Goal: Navigation & Orientation: Find specific page/section

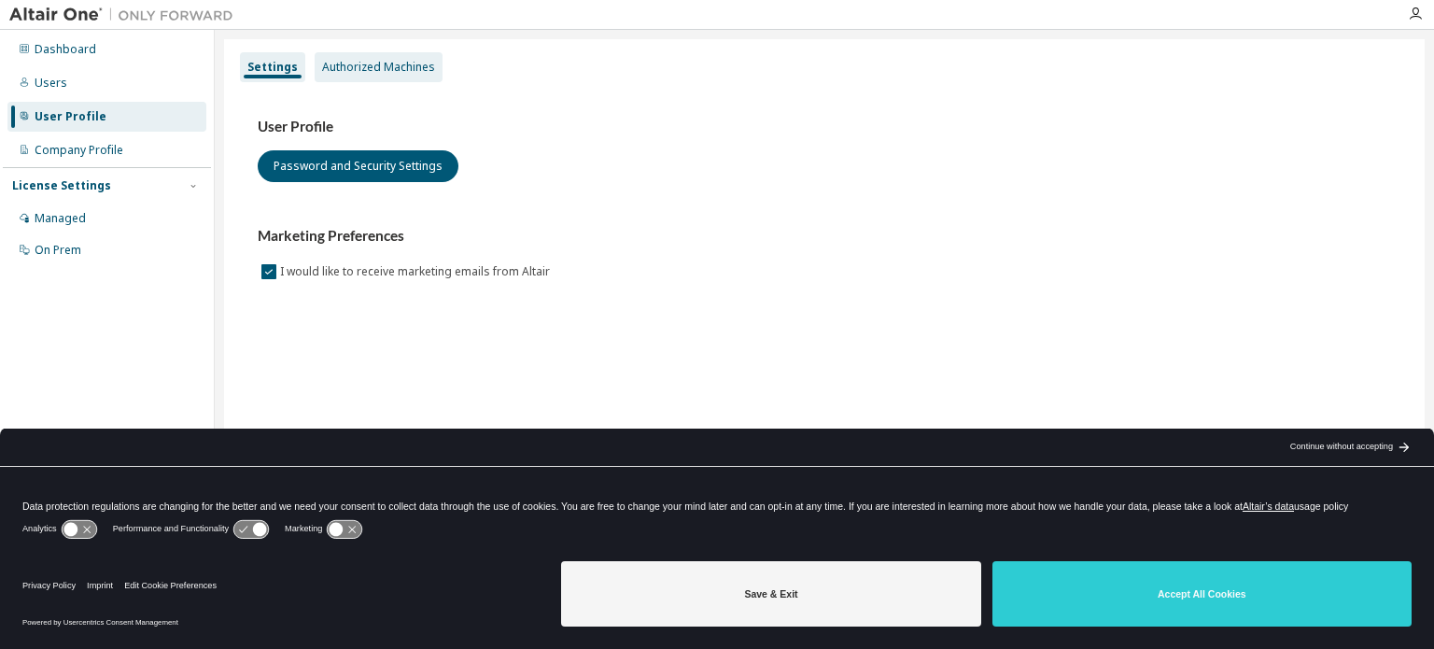
click at [325, 75] on div "Authorized Machines" at bounding box center [379, 67] width 128 height 30
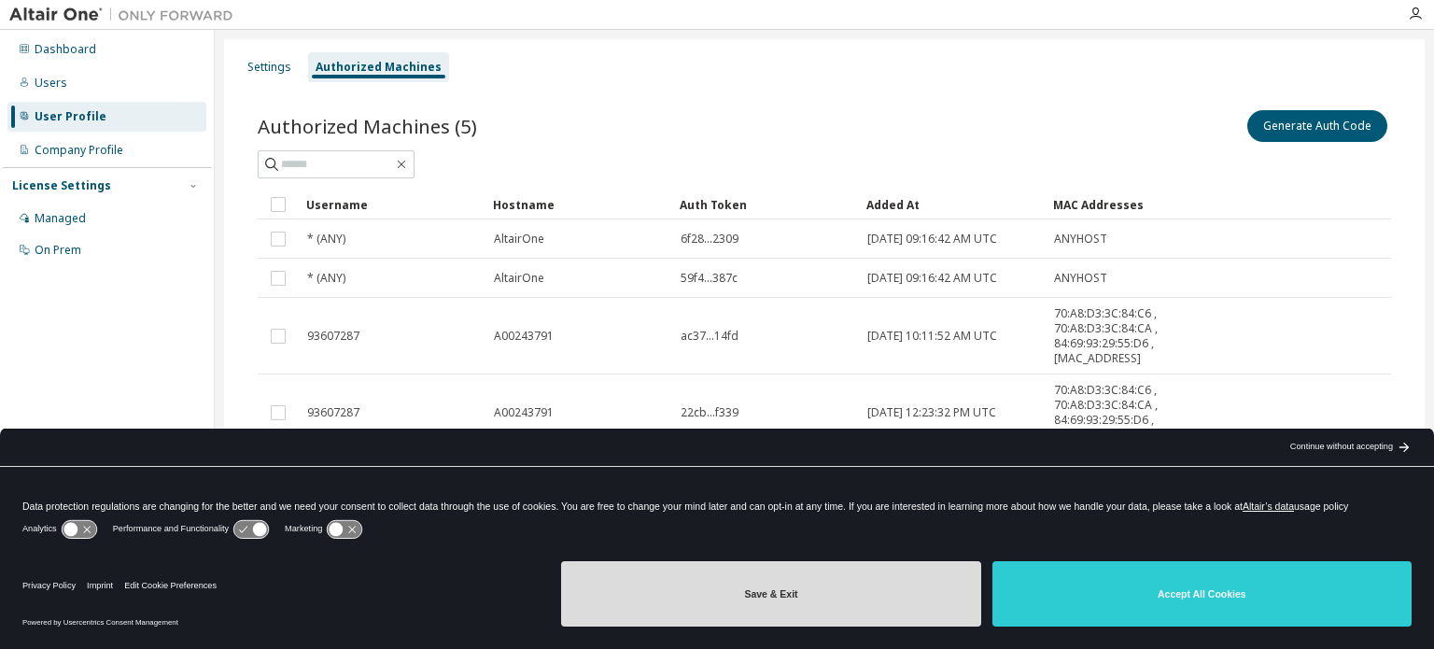
click at [868, 588] on button "Save & Exit" at bounding box center [770, 593] width 419 height 65
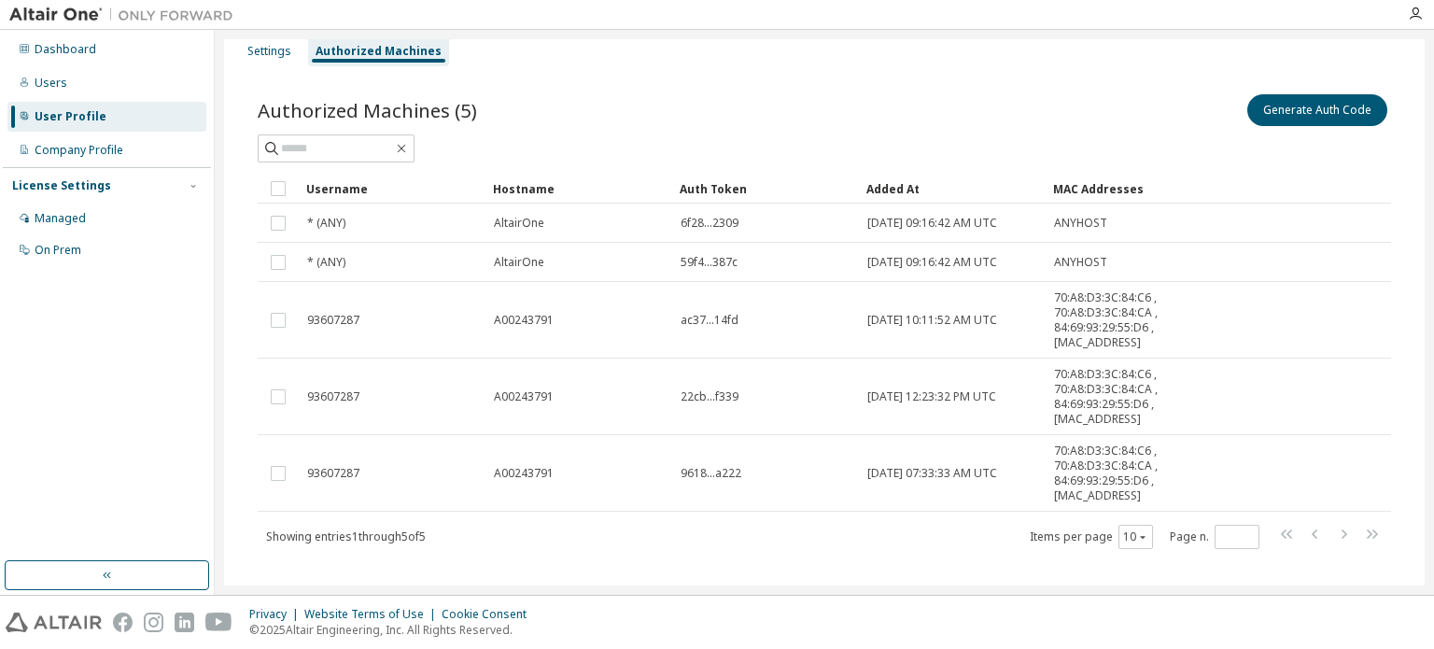
scroll to position [37, 0]
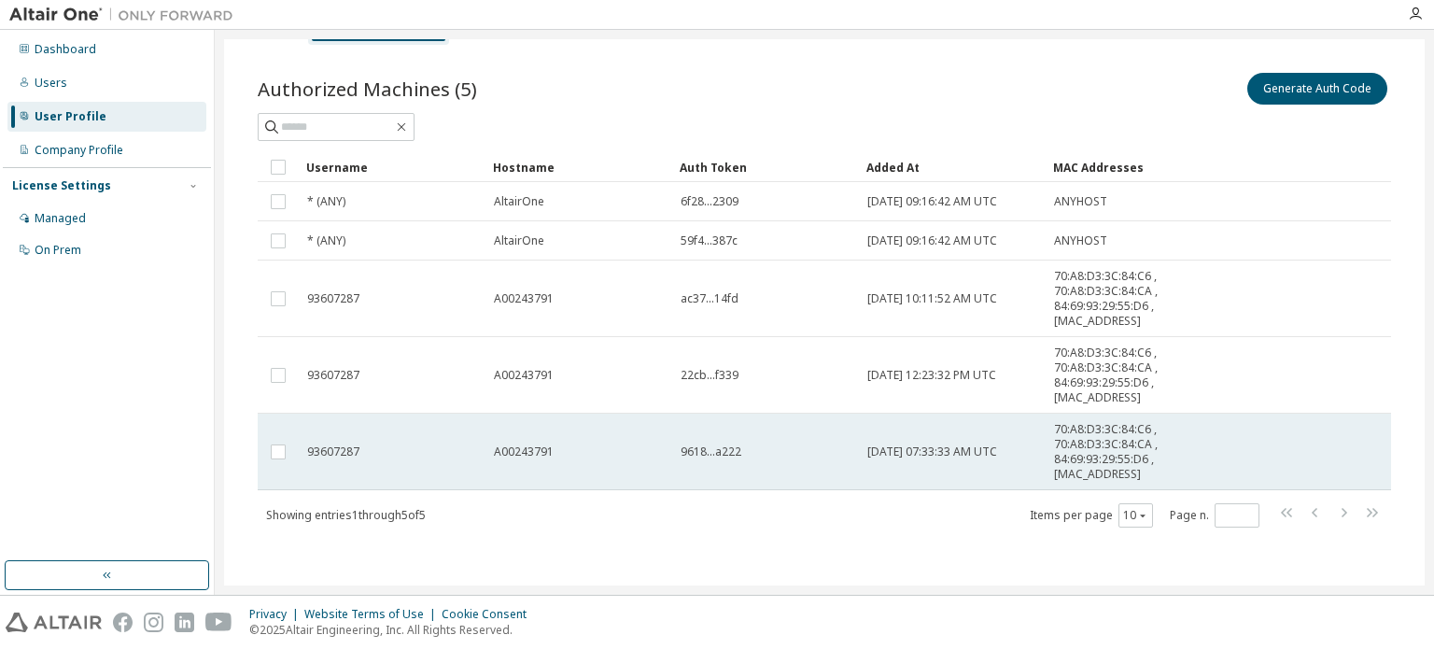
click at [717, 444] on span "9618...a222" at bounding box center [711, 451] width 61 height 15
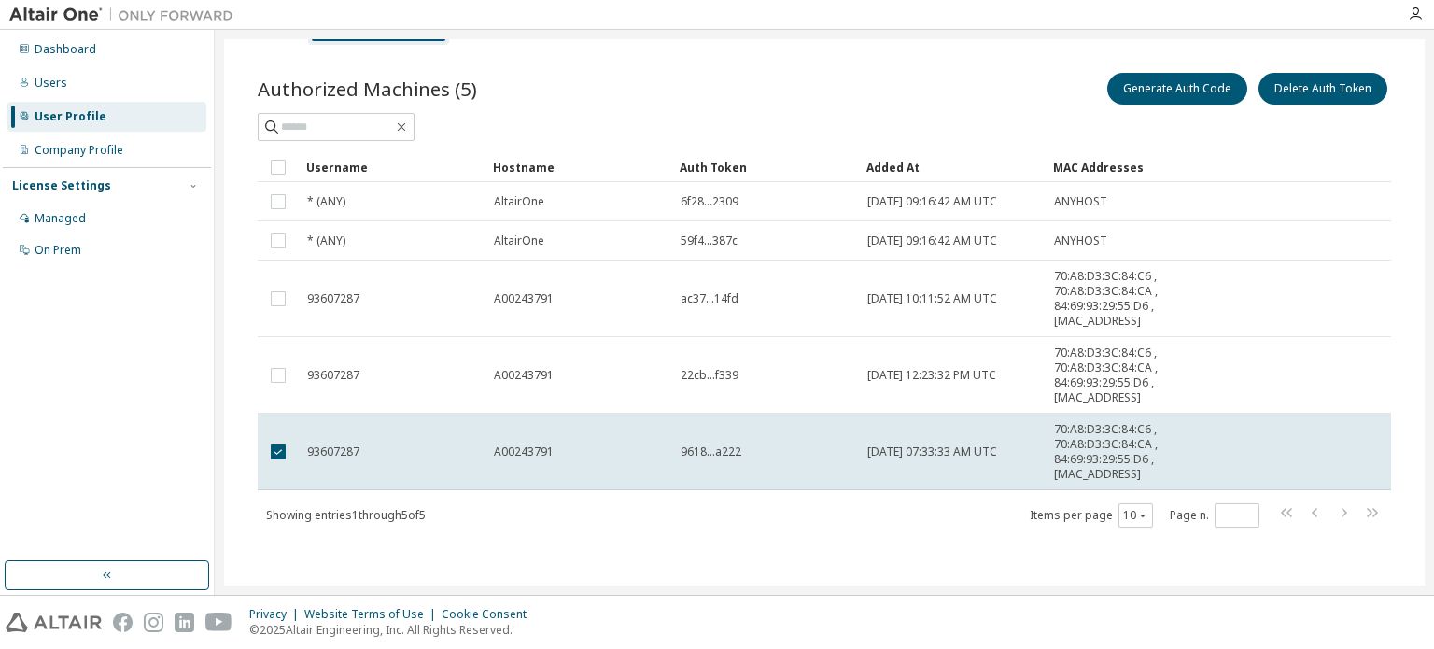
click at [717, 444] on span "9618...a222" at bounding box center [711, 451] width 61 height 15
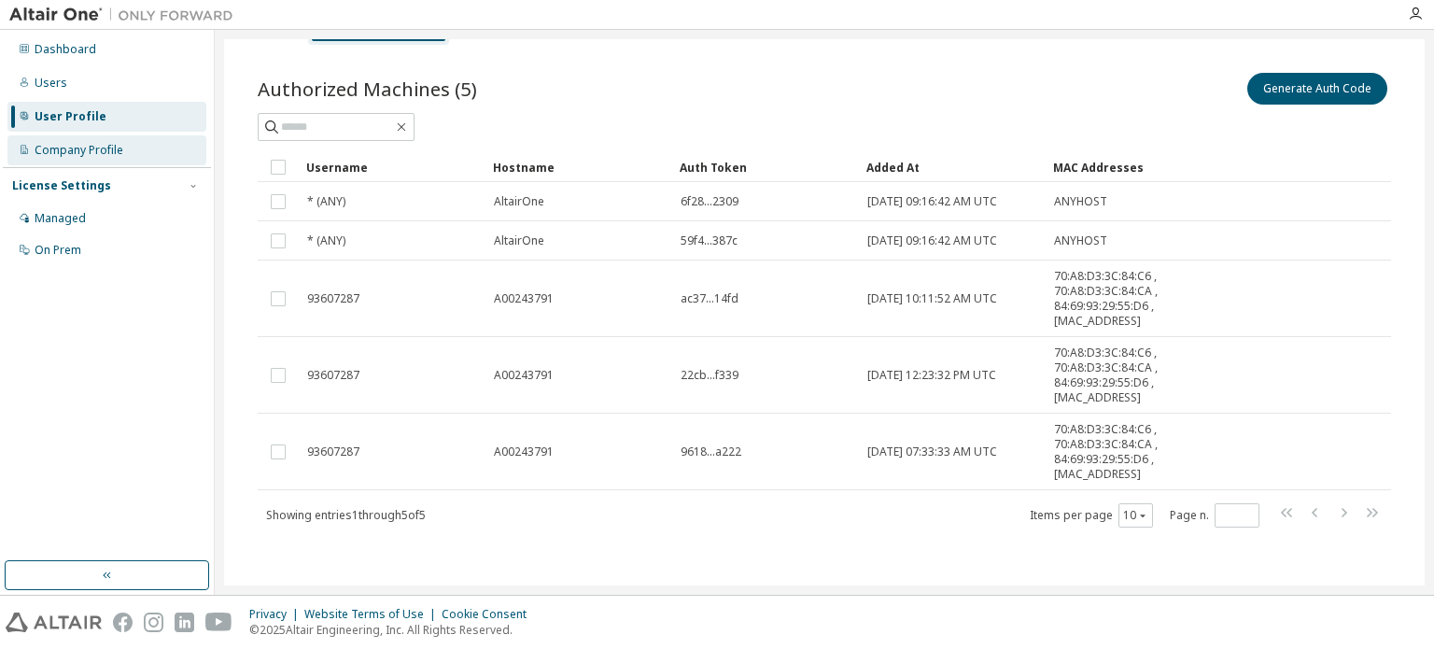
click at [116, 155] on div "Company Profile" at bounding box center [79, 150] width 89 height 15
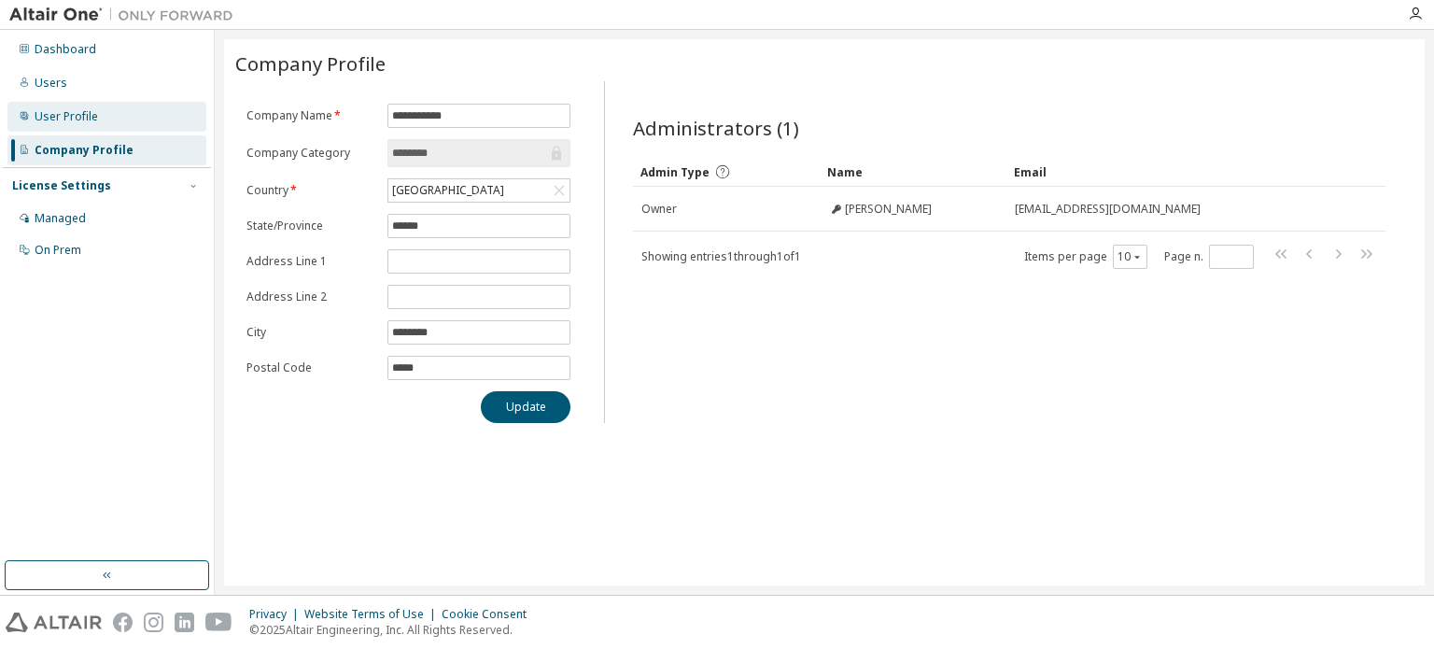
click at [105, 112] on div "User Profile" at bounding box center [106, 117] width 199 height 30
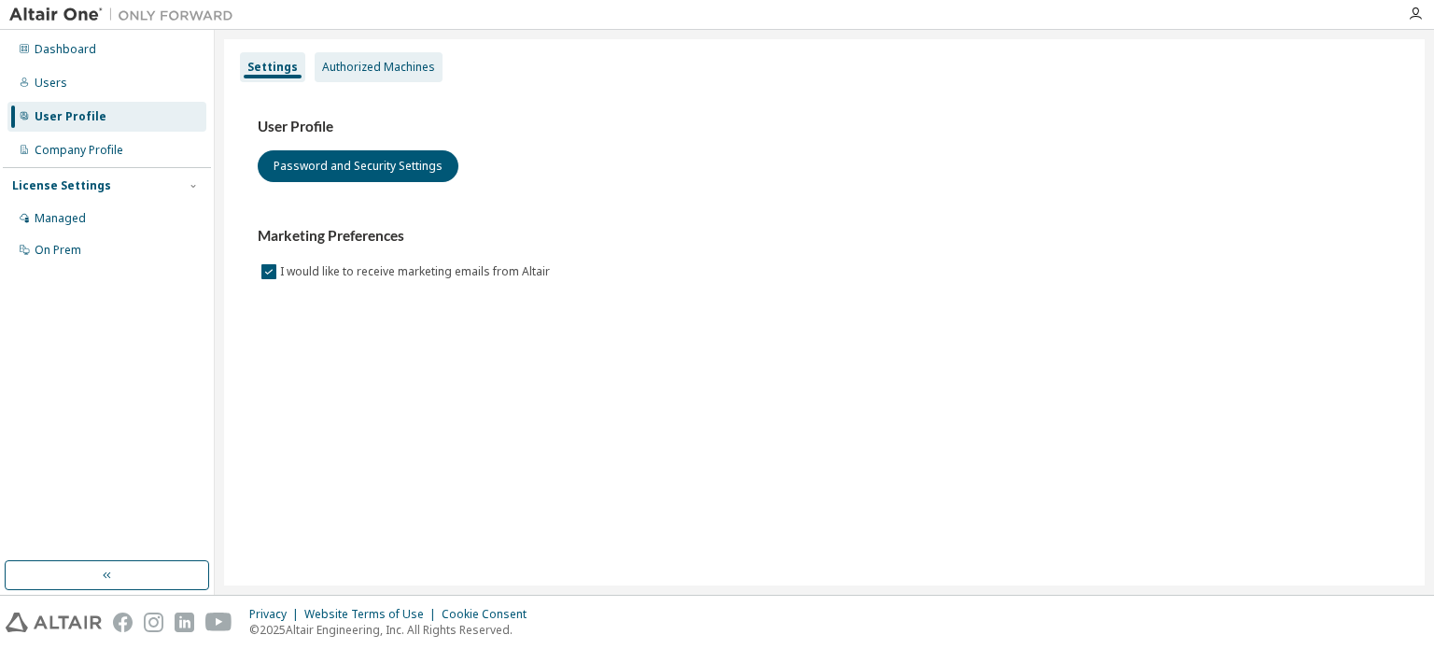
click at [341, 71] on div "Authorized Machines" at bounding box center [378, 67] width 113 height 15
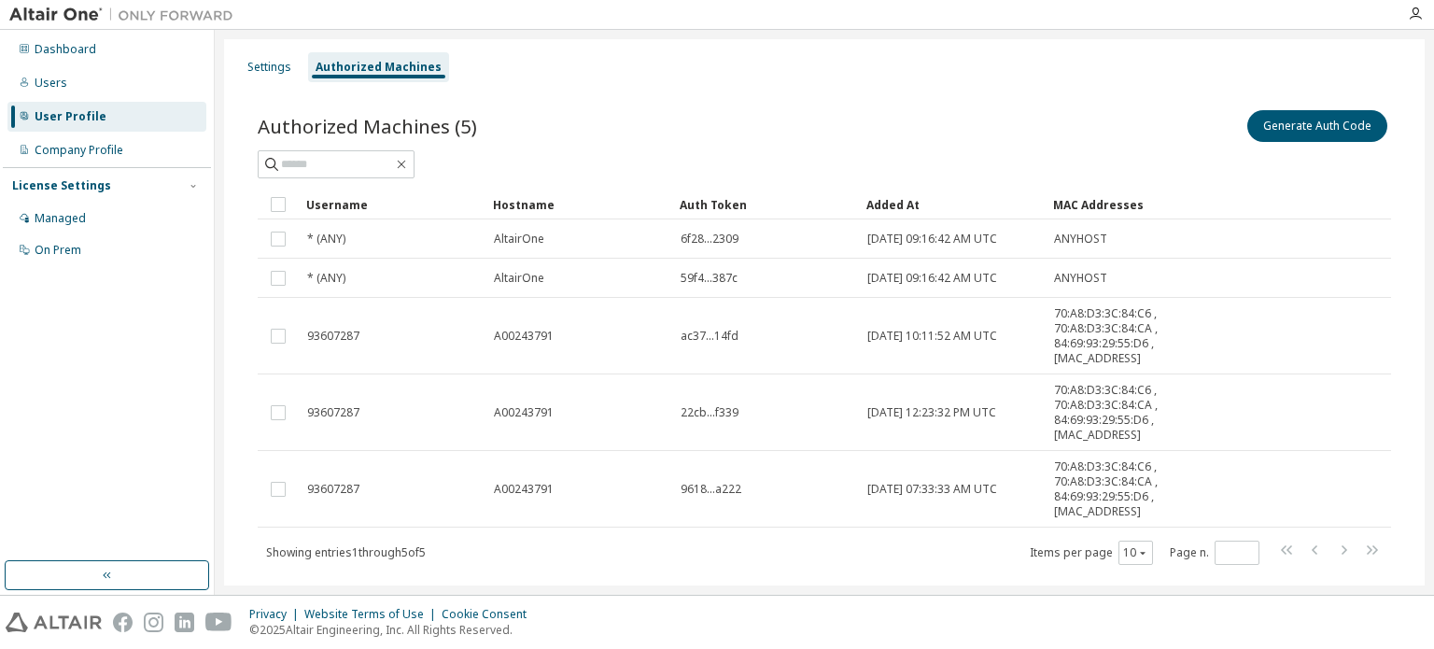
click at [52, 12] on img at bounding box center [125, 15] width 233 height 19
click at [1413, 13] on icon "button" at bounding box center [1415, 14] width 15 height 15
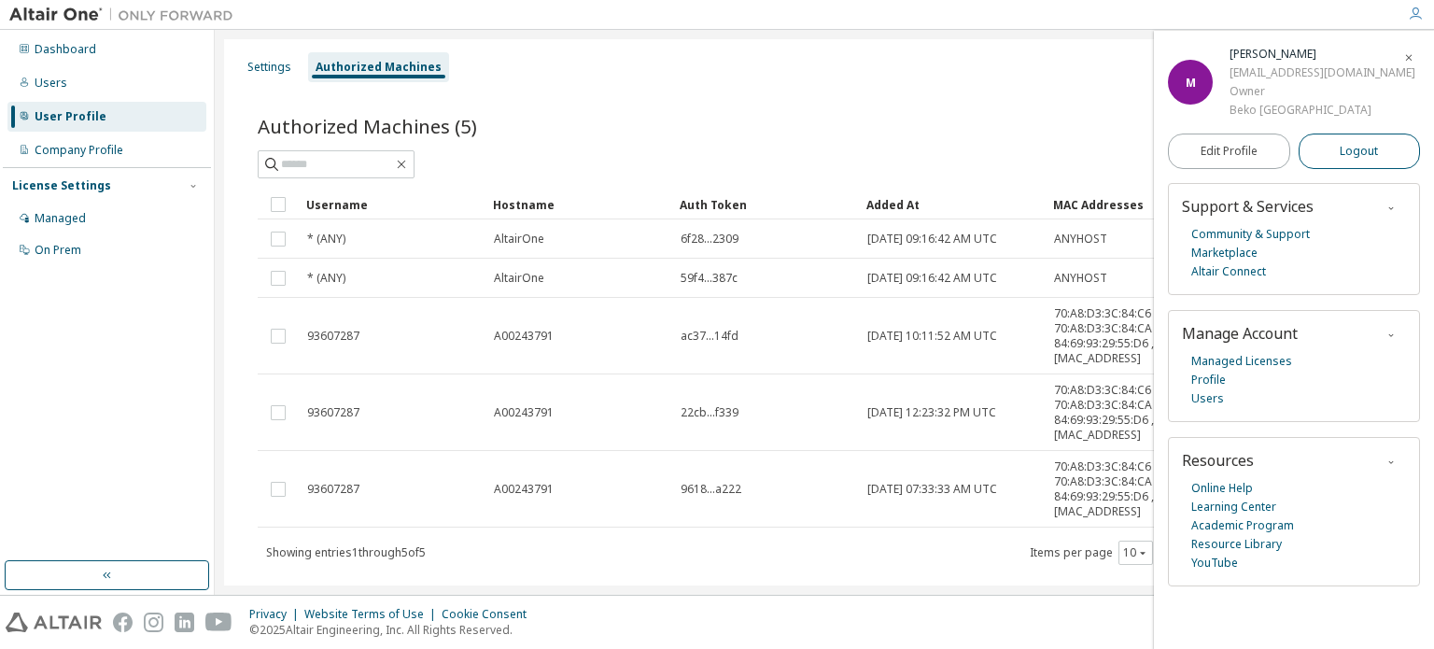
click at [1363, 145] on span "Logout" at bounding box center [1359, 151] width 38 height 19
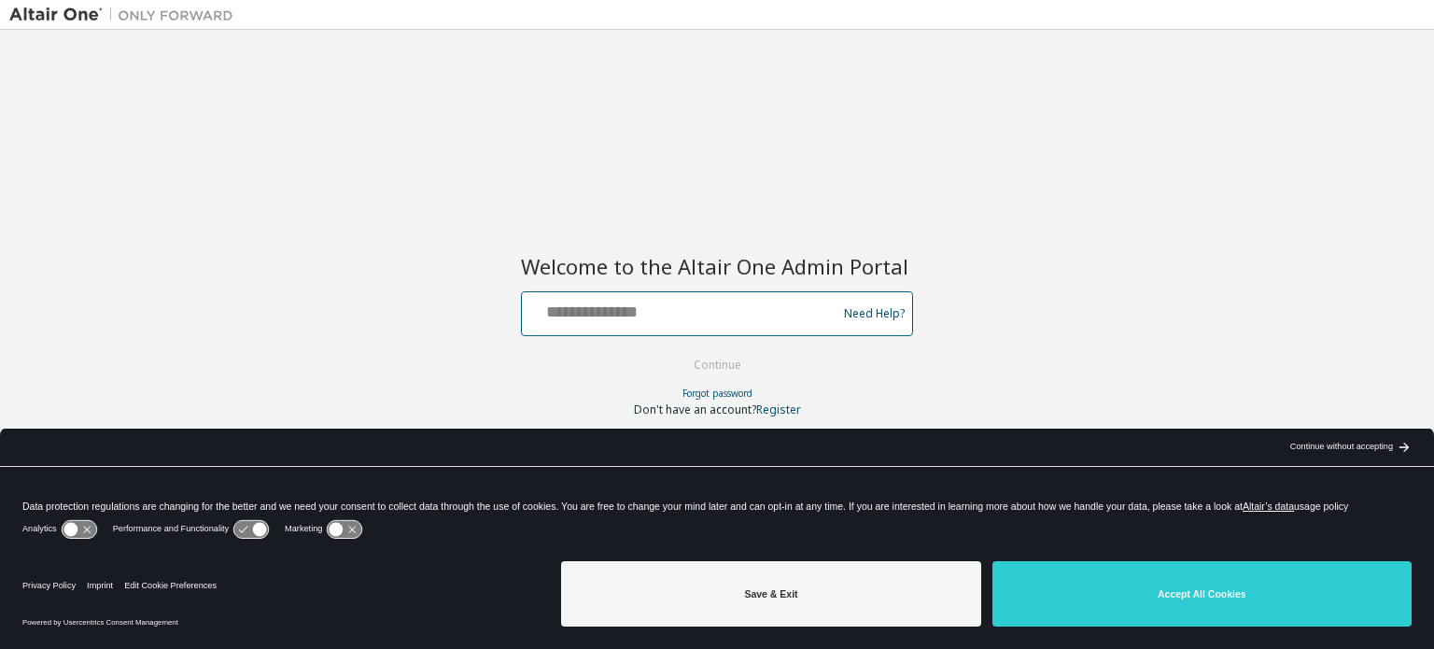
click at [751, 316] on input "text" at bounding box center [681, 309] width 305 height 27
click at [736, 394] on link "Forgot password" at bounding box center [717, 393] width 70 height 13
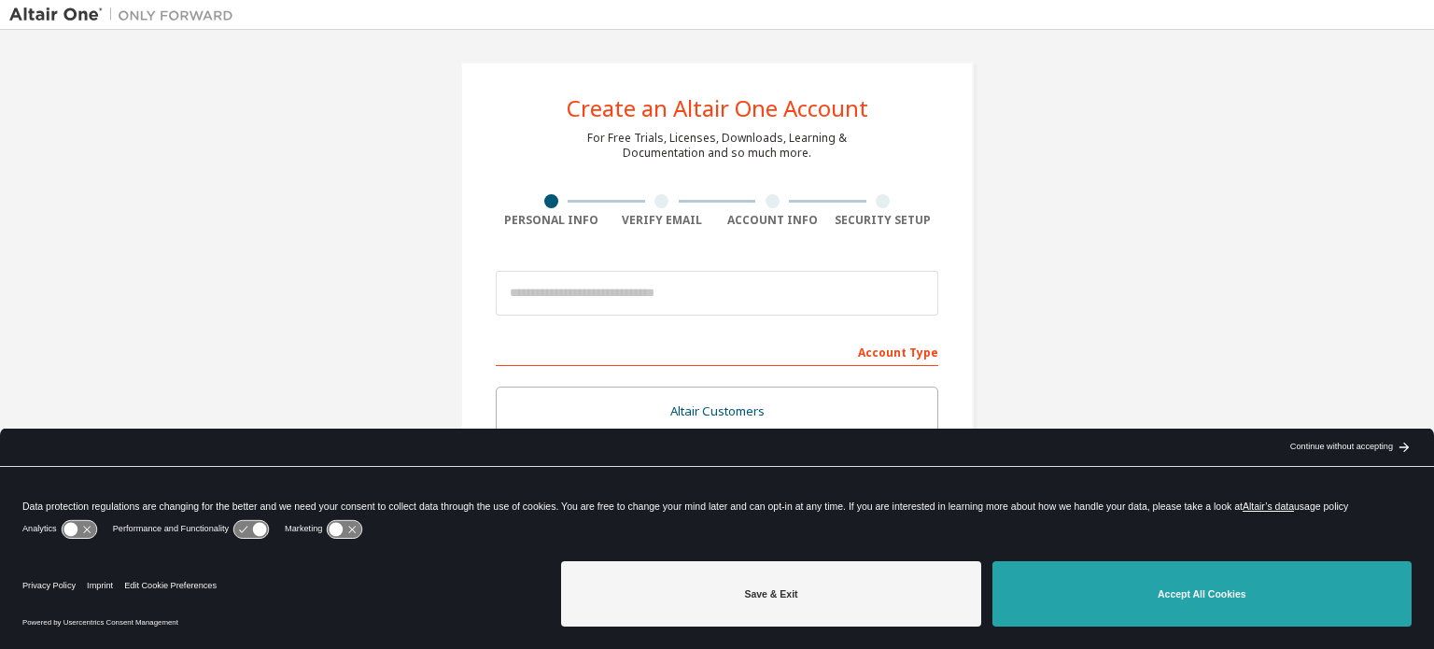
click at [1068, 578] on button "Accept All Cookies" at bounding box center [1201, 593] width 419 height 65
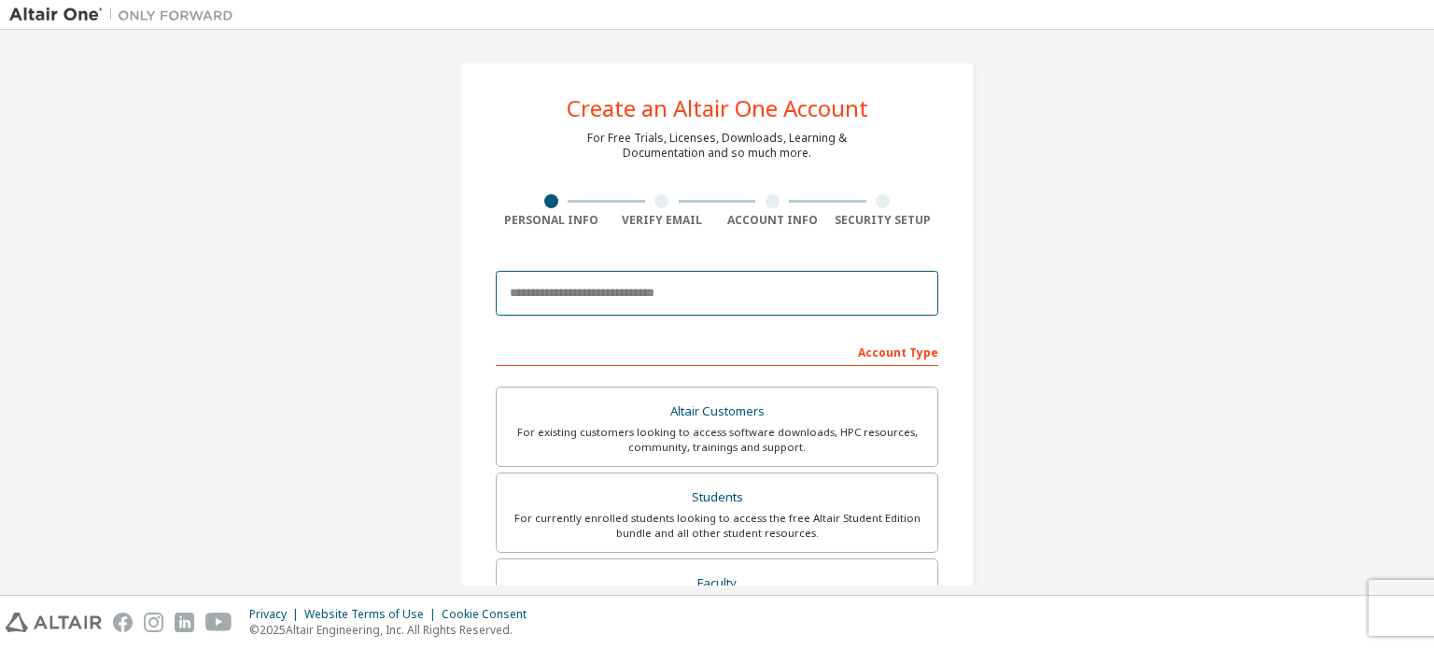
click at [662, 295] on input "email" at bounding box center [717, 293] width 443 height 45
paste input "**********"
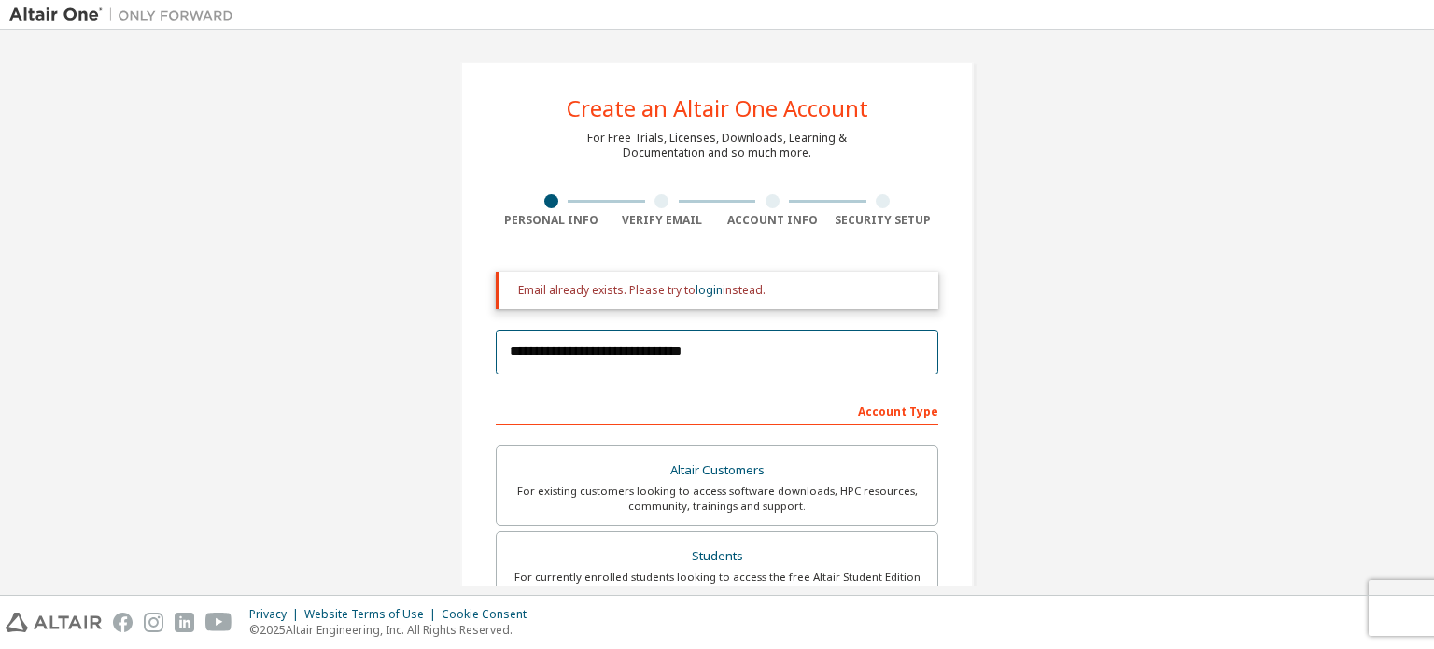
type input "**********"
drag, startPoint x: 1433, startPoint y: 193, endPoint x: 1433, endPoint y: 283, distance: 89.6
click at [1433, 283] on div "**********" at bounding box center [717, 312] width 1434 height 565
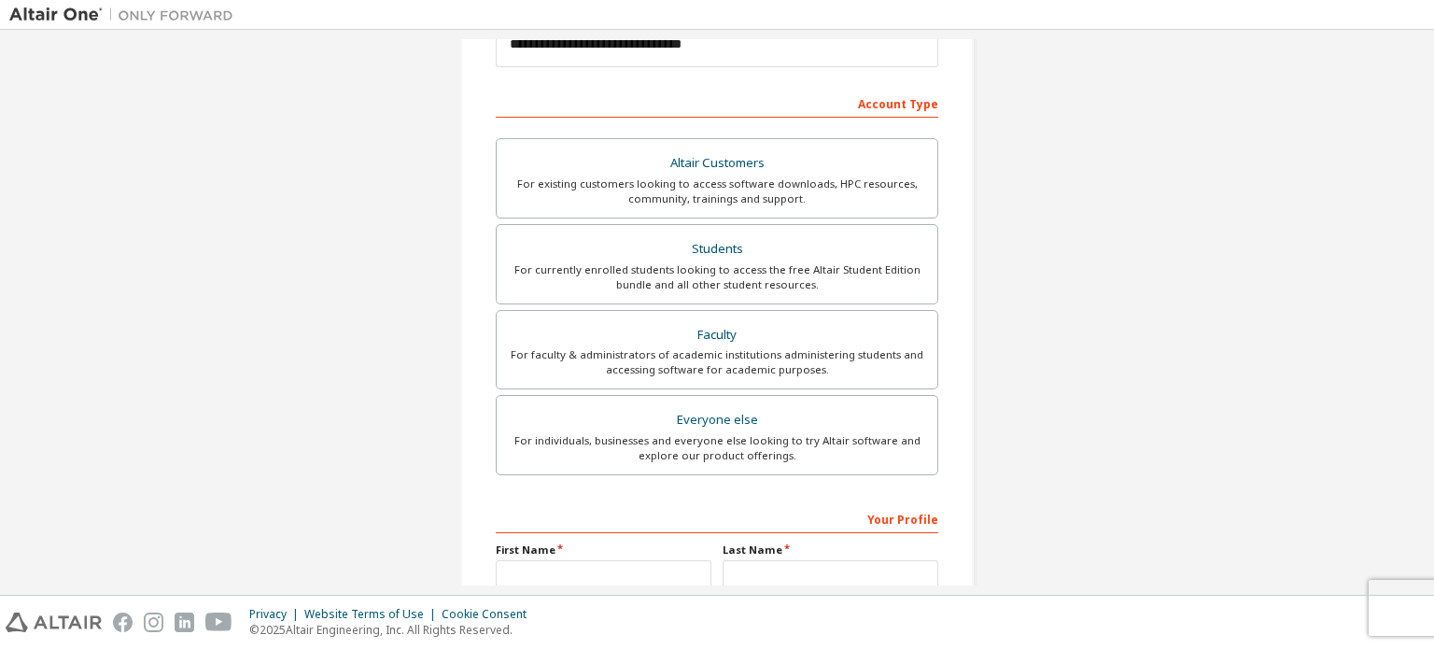
scroll to position [383, 0]
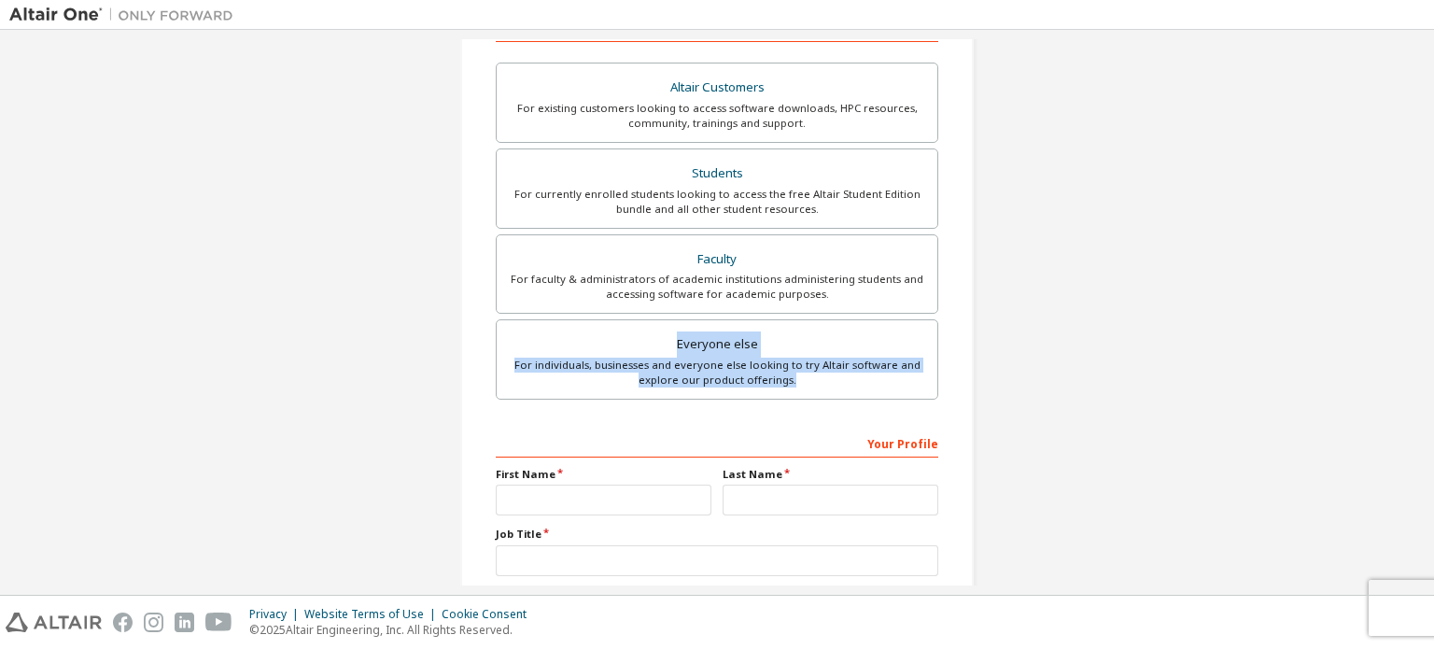
drag, startPoint x: 1433, startPoint y: 395, endPoint x: 1417, endPoint y: 288, distance: 108.5
click at [1417, 288] on div "**********" at bounding box center [717, 312] width 1434 height 565
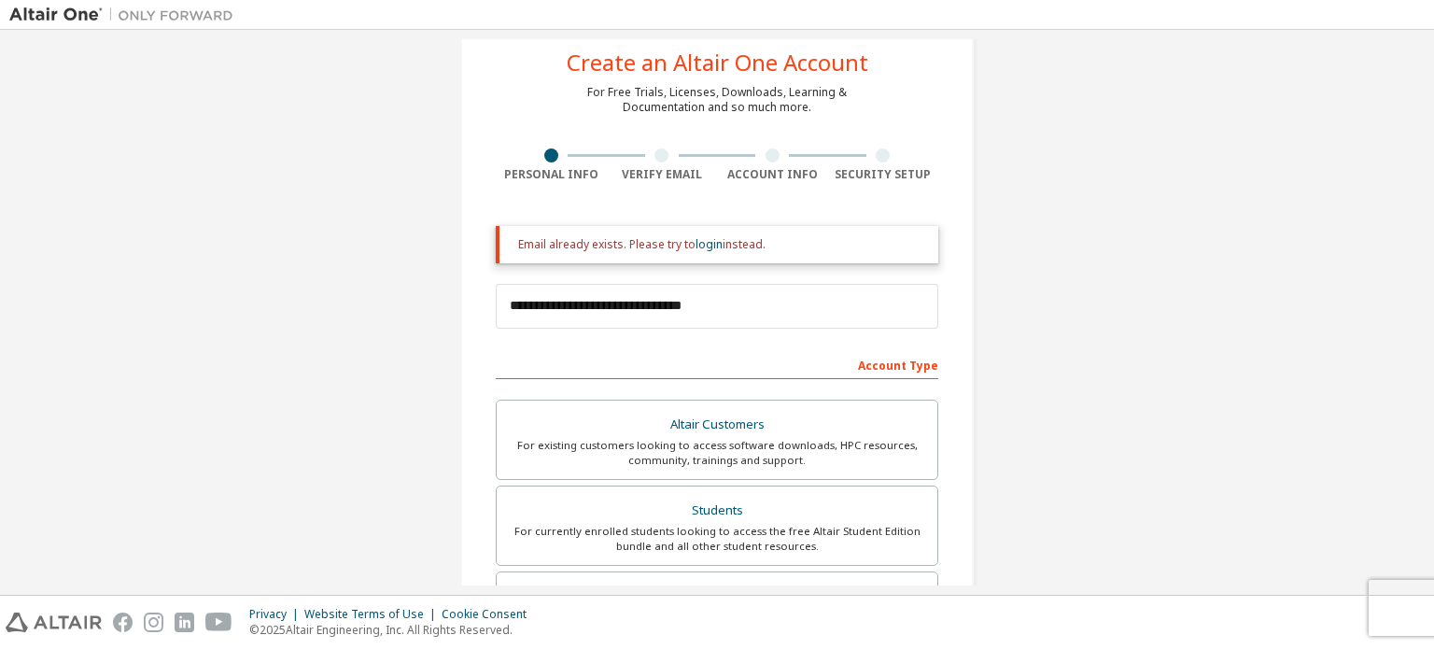
scroll to position [0, 0]
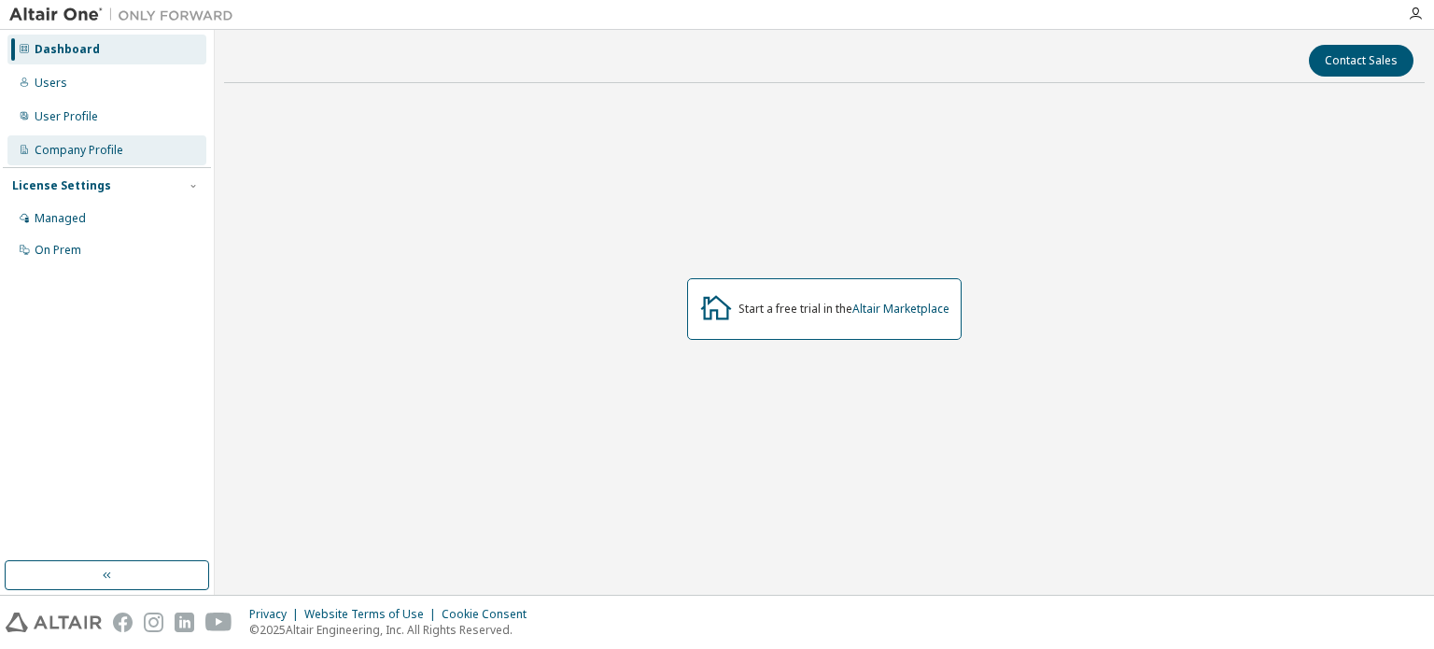
click at [118, 148] on div "Company Profile" at bounding box center [79, 150] width 89 height 15
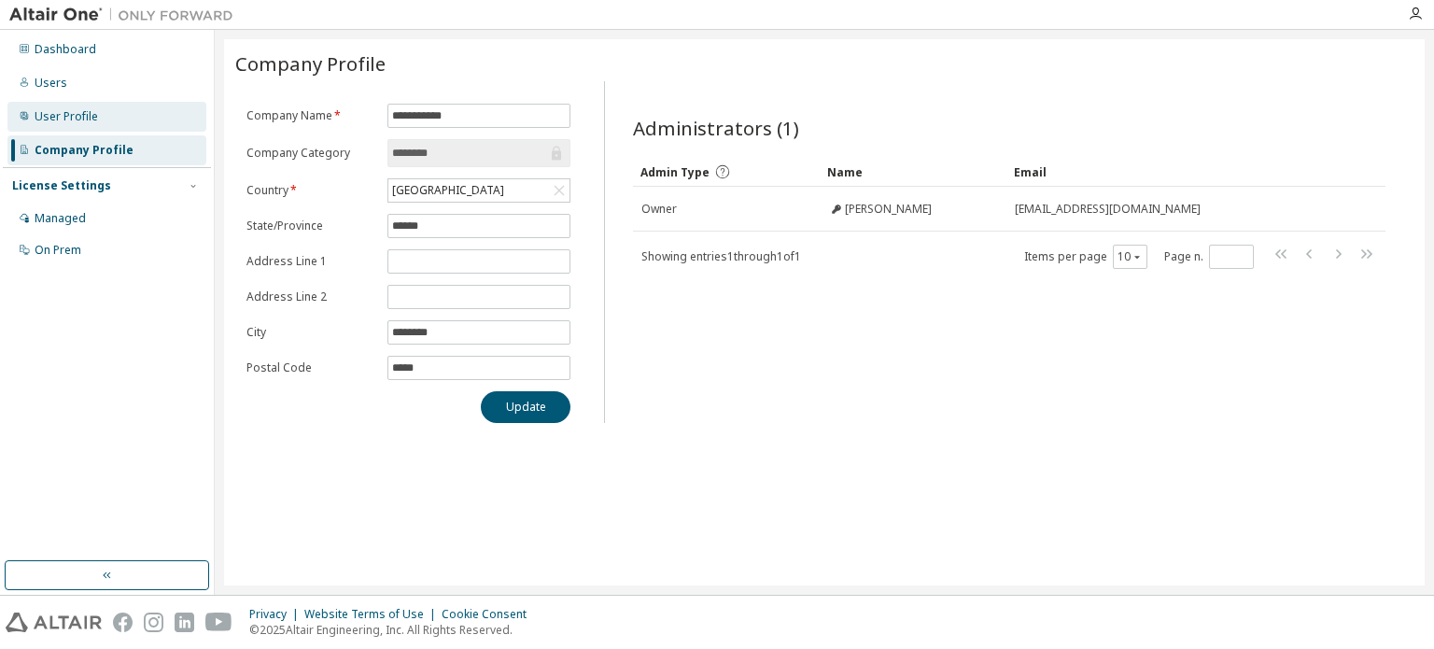
click at [107, 119] on div "User Profile" at bounding box center [106, 117] width 199 height 30
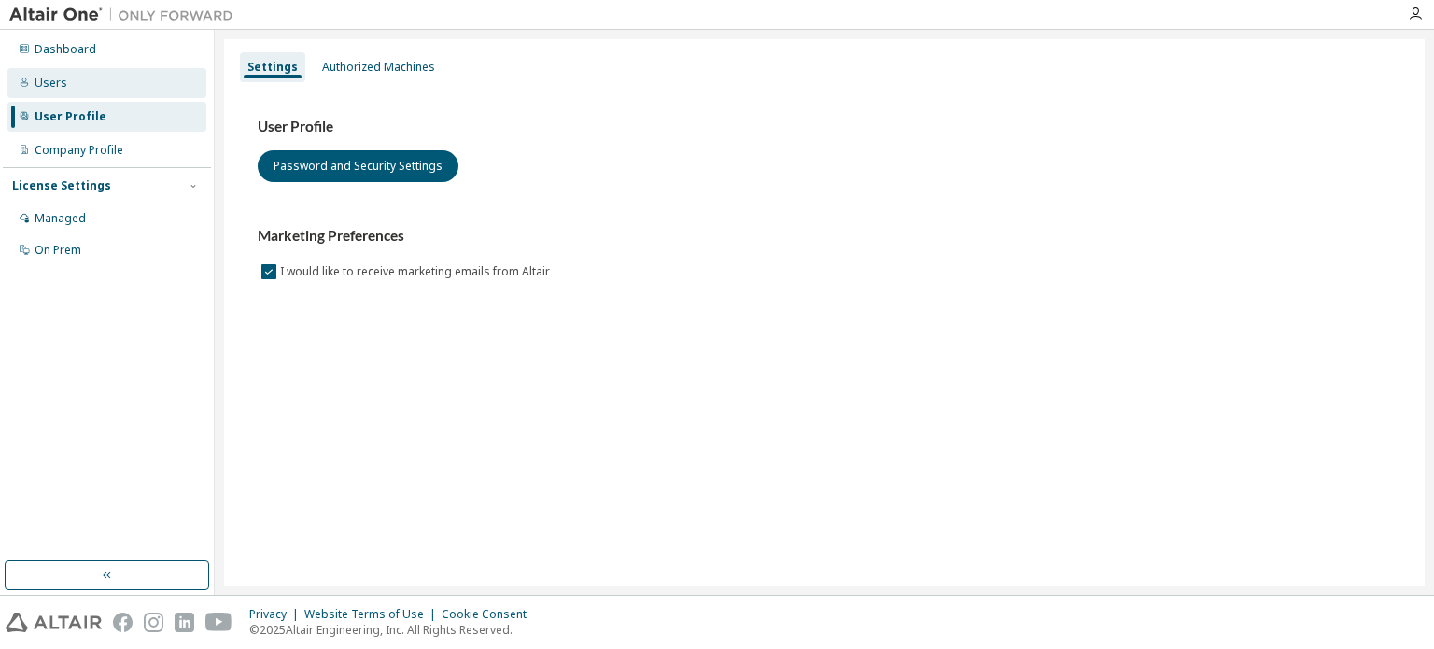
click at [97, 89] on div "Users" at bounding box center [106, 83] width 199 height 30
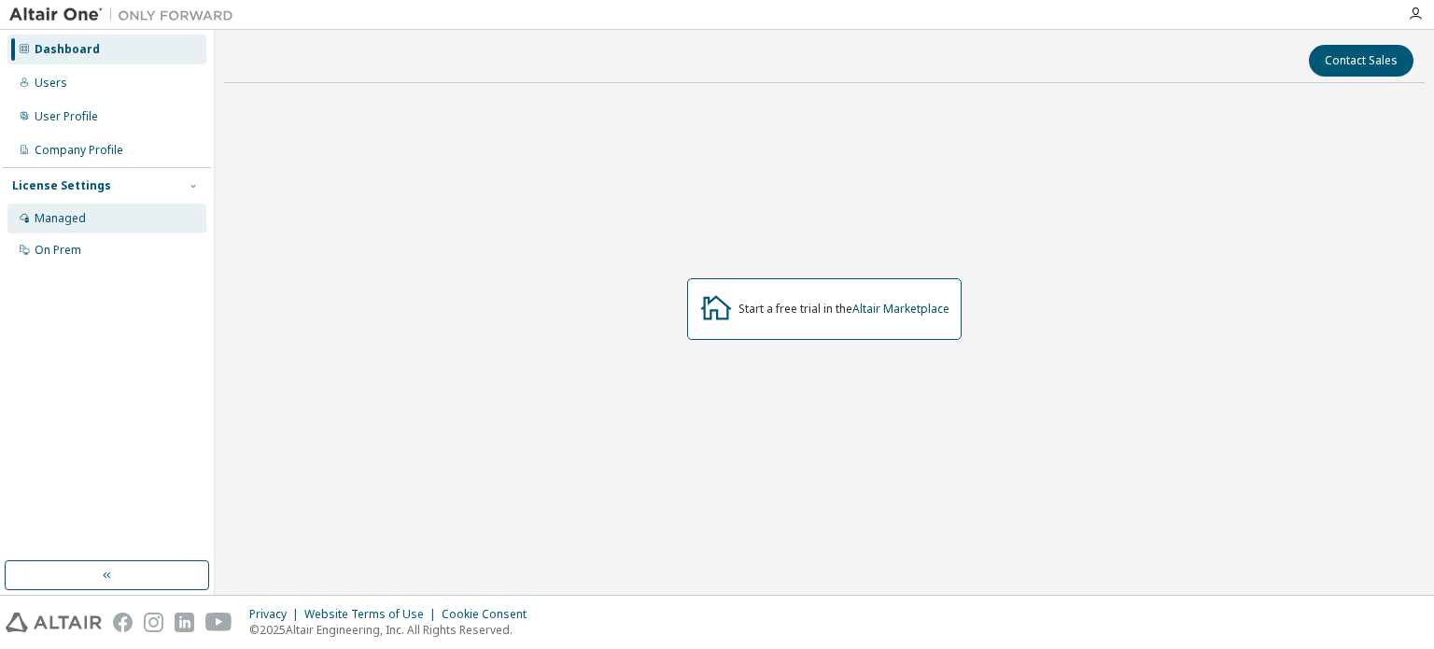
click at [105, 213] on div "Managed" at bounding box center [106, 219] width 199 height 30
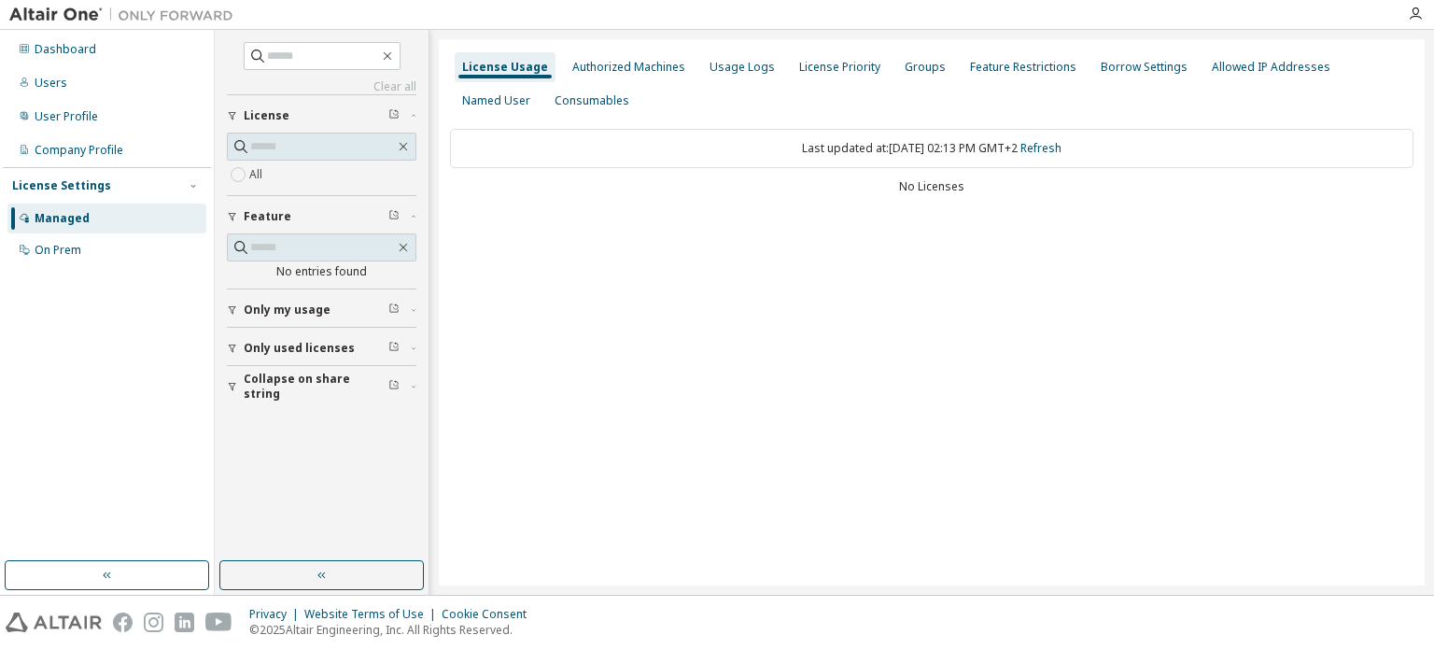
click at [889, 146] on div "Last updated at: Wed 2025-10-01 02:13 PM GMT+2 Refresh" at bounding box center [931, 148] width 963 height 39
click at [653, 61] on div "Authorized Machines" at bounding box center [628, 67] width 113 height 15
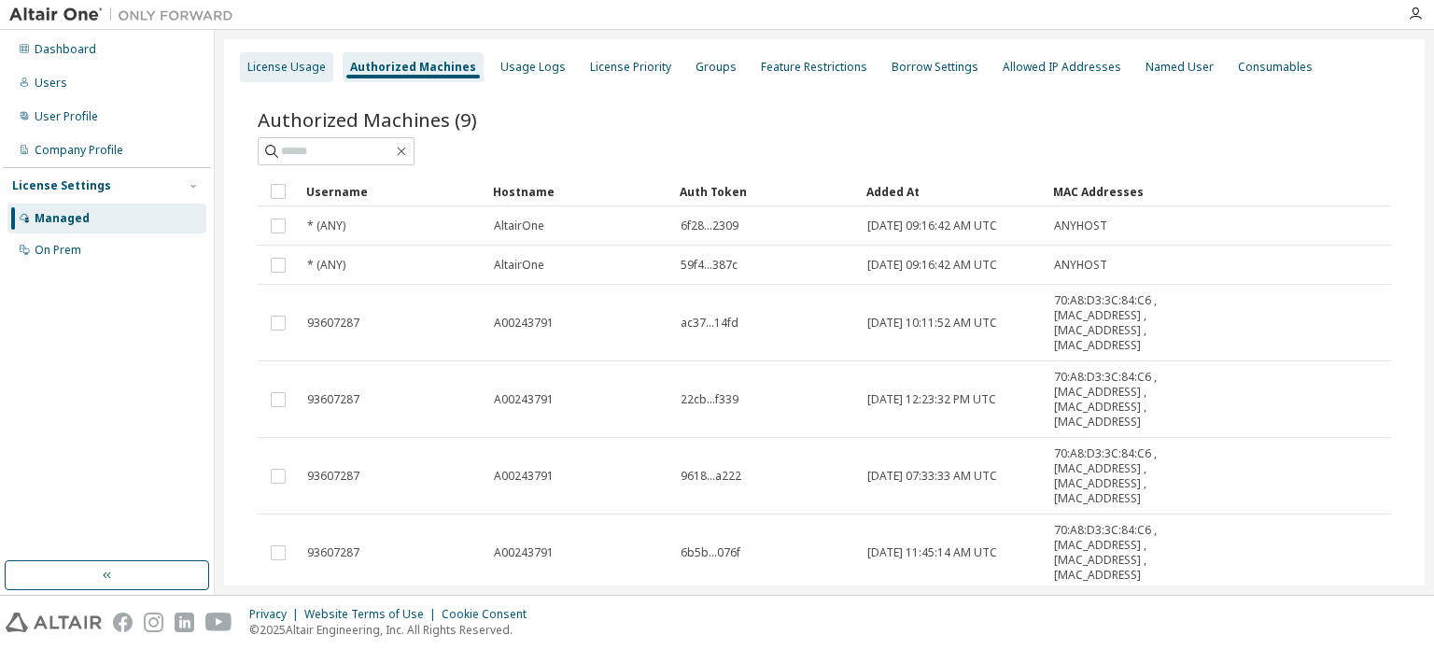
click at [310, 66] on div "License Usage" at bounding box center [286, 67] width 78 height 15
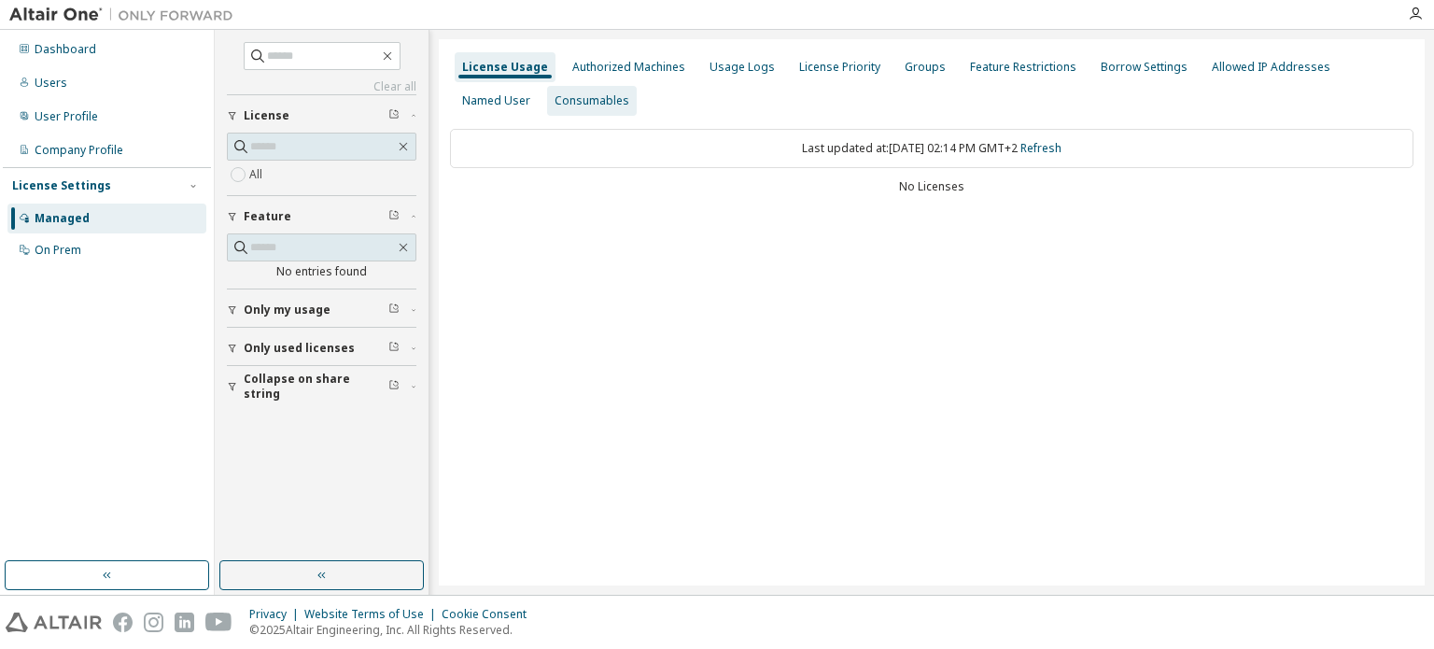
click at [555, 103] on div "Consumables" at bounding box center [592, 100] width 75 height 15
click at [71, 120] on div "User Profile" at bounding box center [66, 116] width 63 height 15
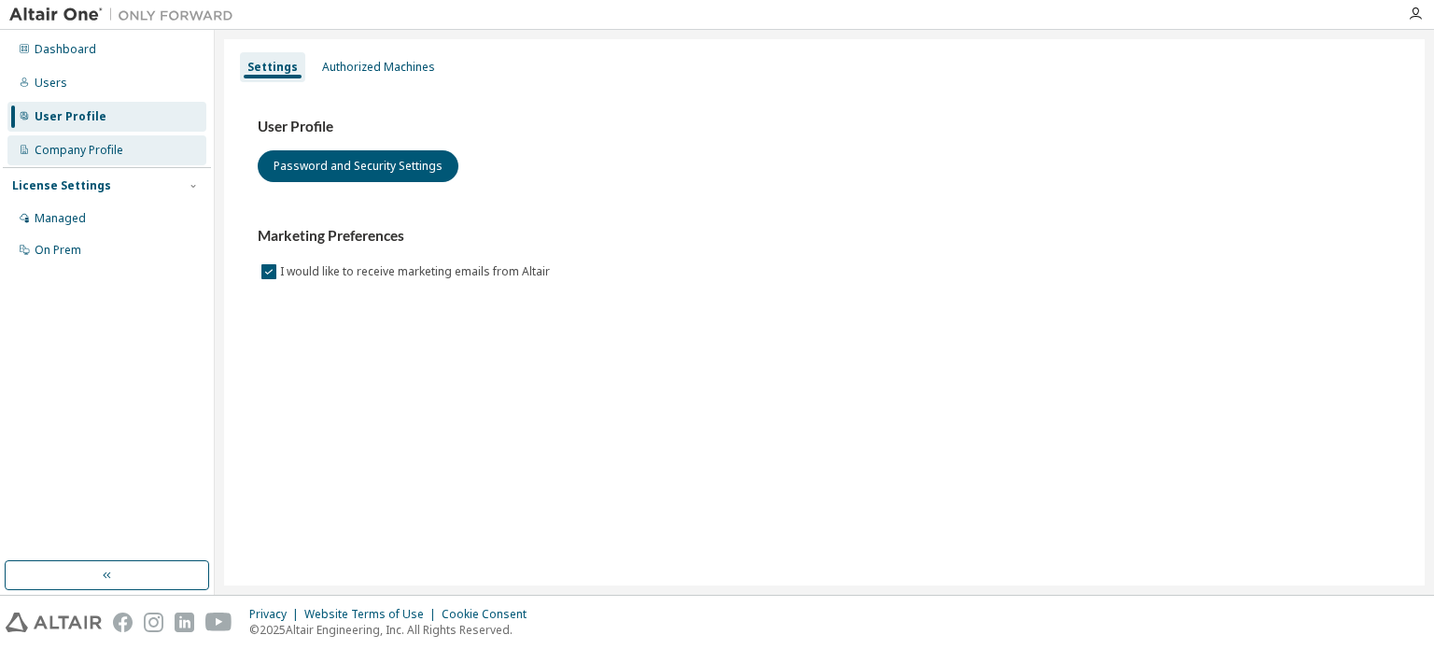
click at [85, 137] on div "Company Profile" at bounding box center [106, 150] width 199 height 30
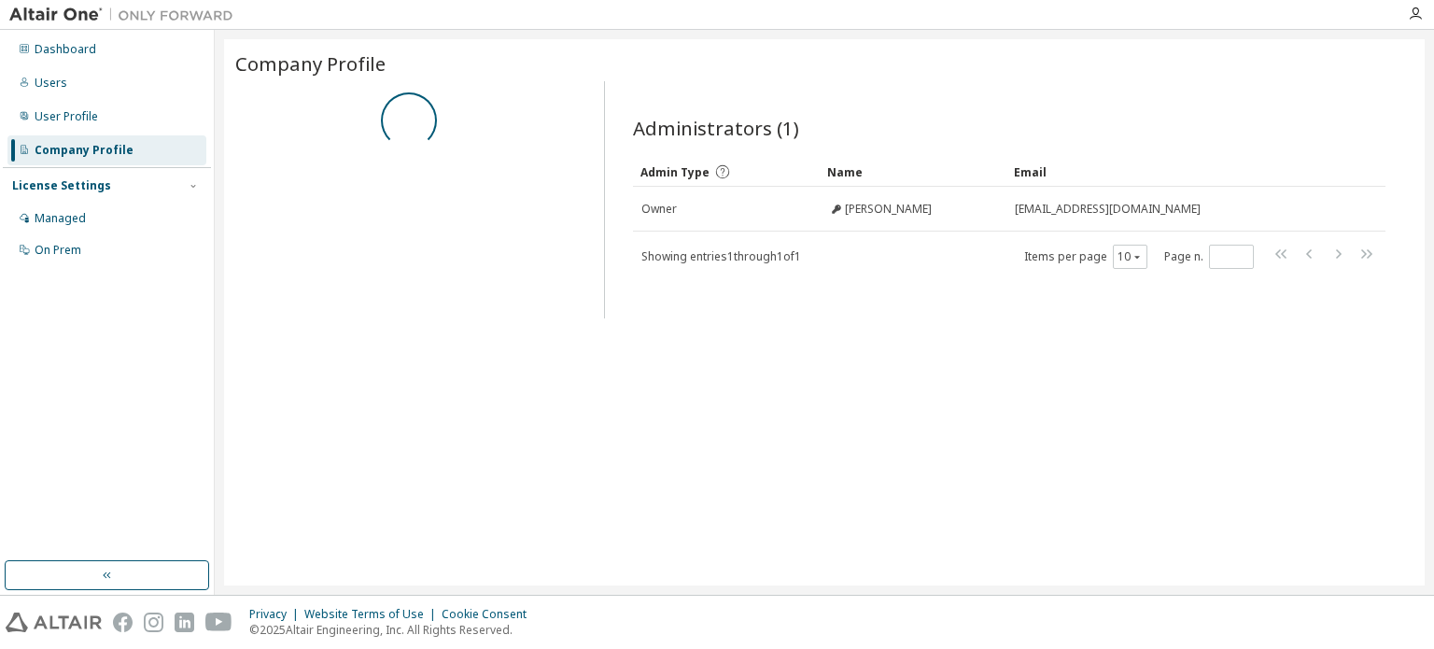
click at [104, 182] on div "License Settings" at bounding box center [107, 185] width 190 height 17
click at [90, 190] on div "License Settings" at bounding box center [61, 185] width 99 height 15
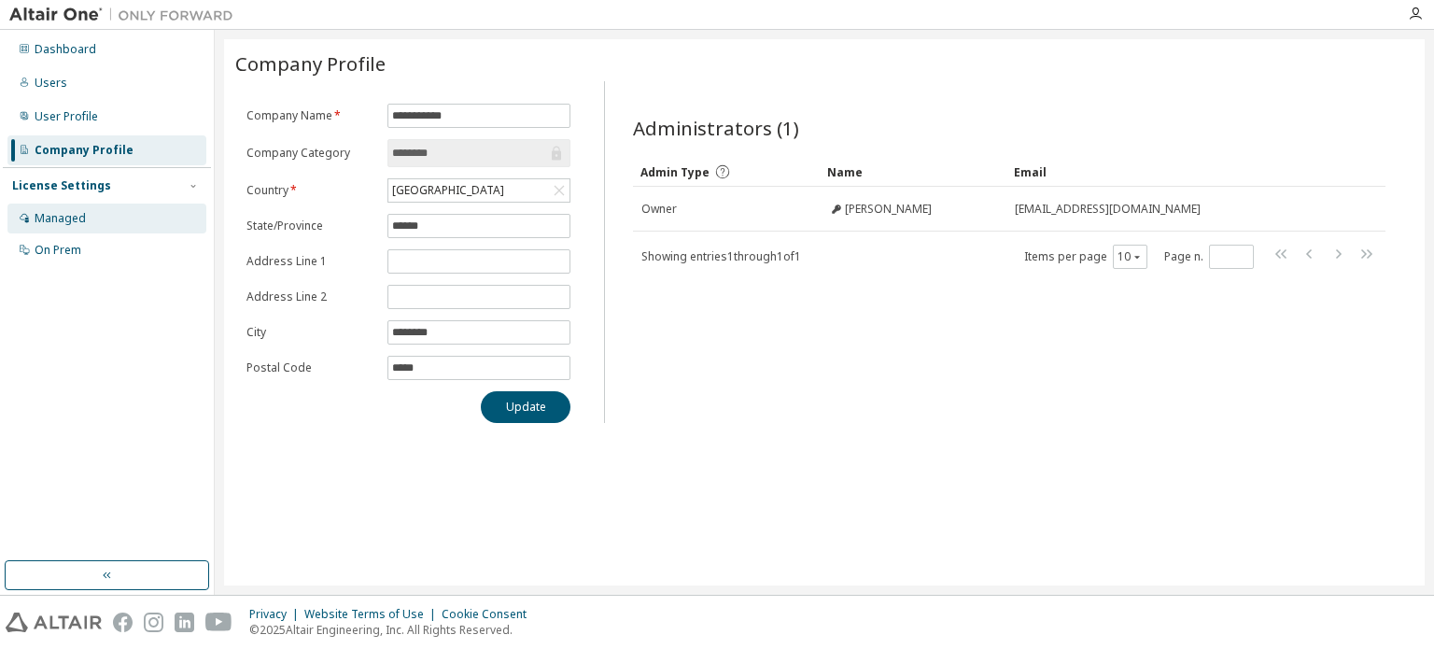
click at [86, 219] on div "Managed" at bounding box center [106, 219] width 199 height 30
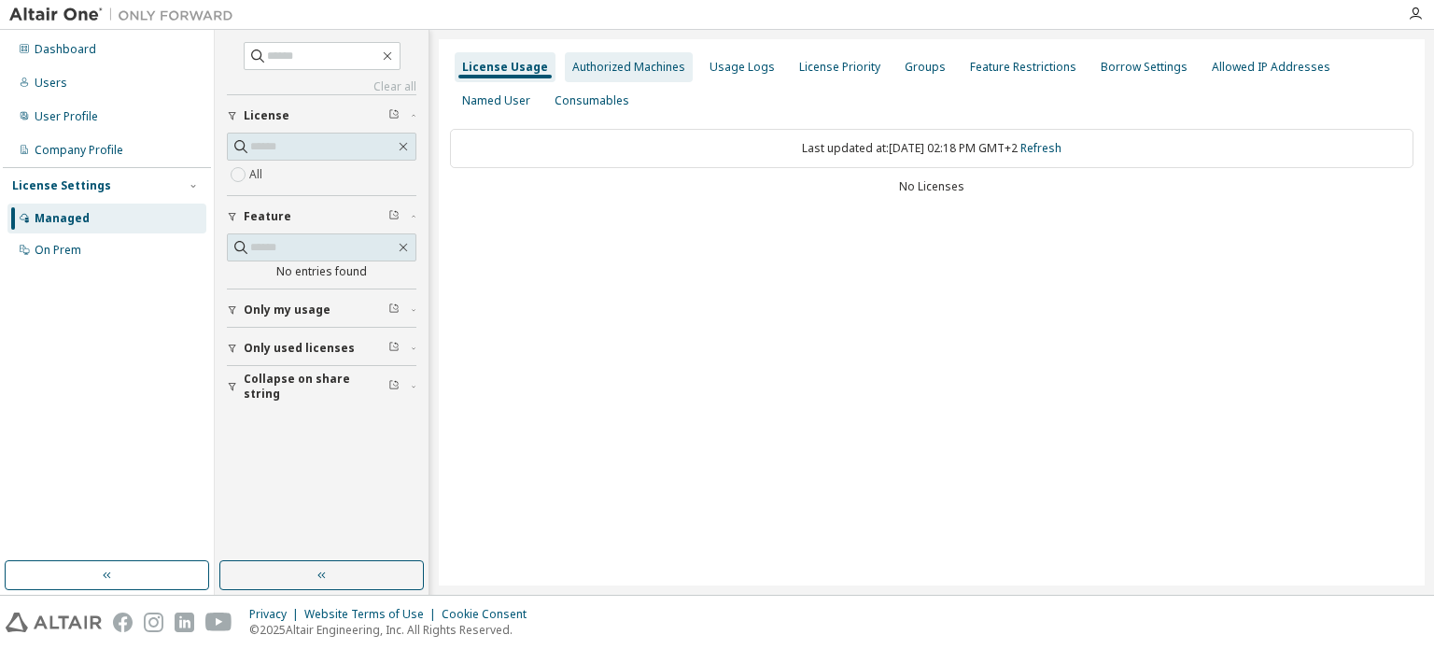
click at [575, 60] on div "Authorized Machines" at bounding box center [628, 67] width 113 height 15
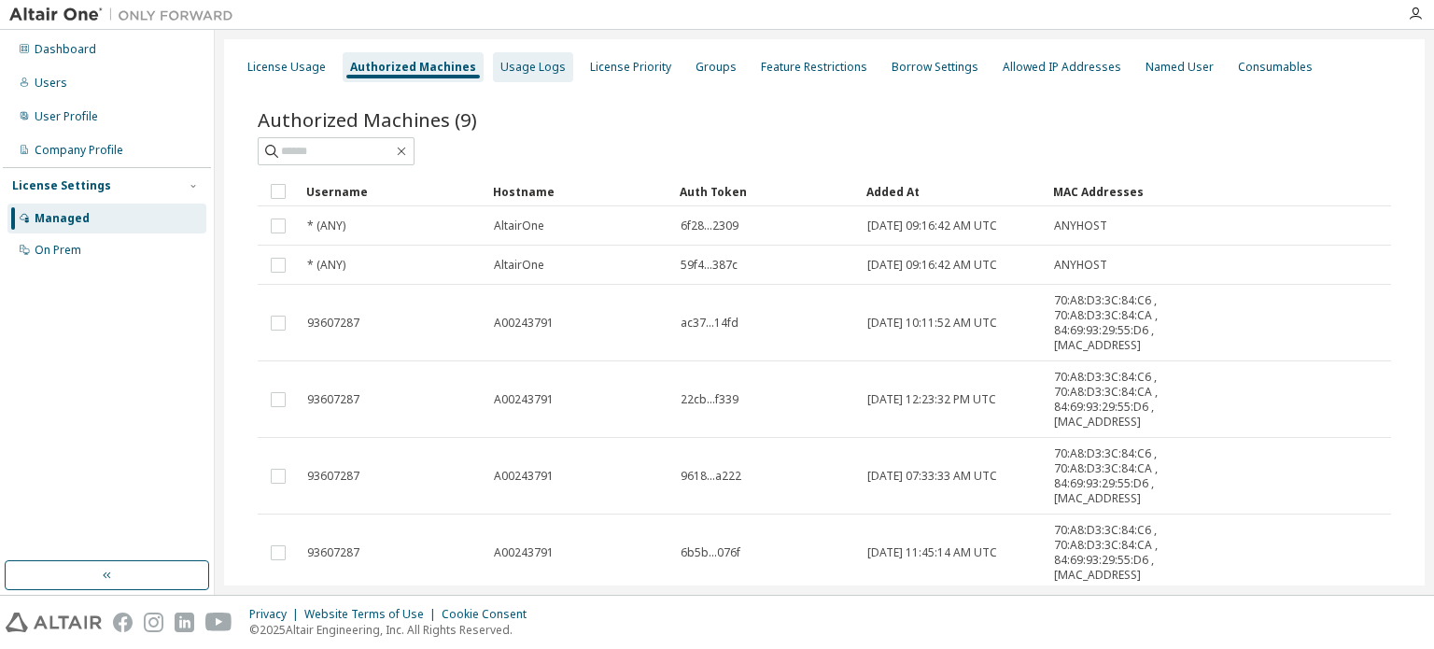
click at [500, 72] on div "Usage Logs" at bounding box center [532, 67] width 65 height 15
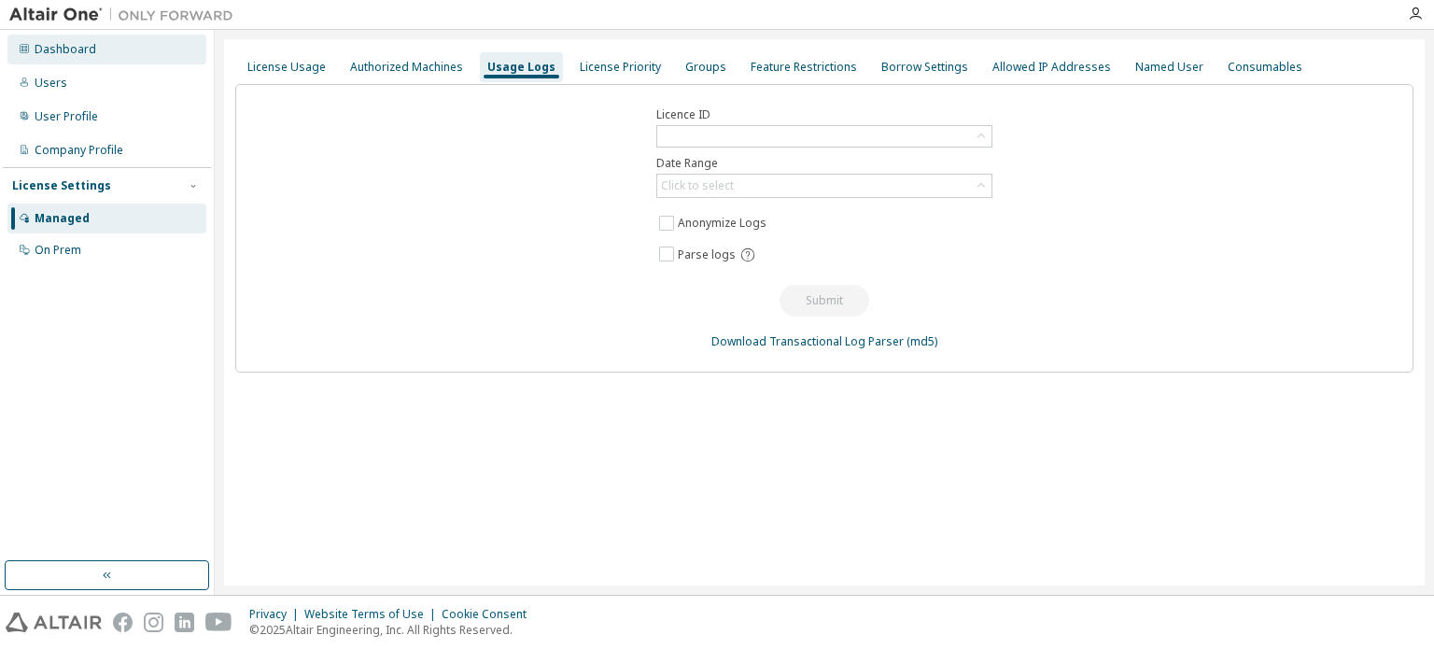
click at [37, 63] on div "Dashboard" at bounding box center [106, 50] width 199 height 30
click at [306, 65] on div "License Usage" at bounding box center [286, 67] width 78 height 15
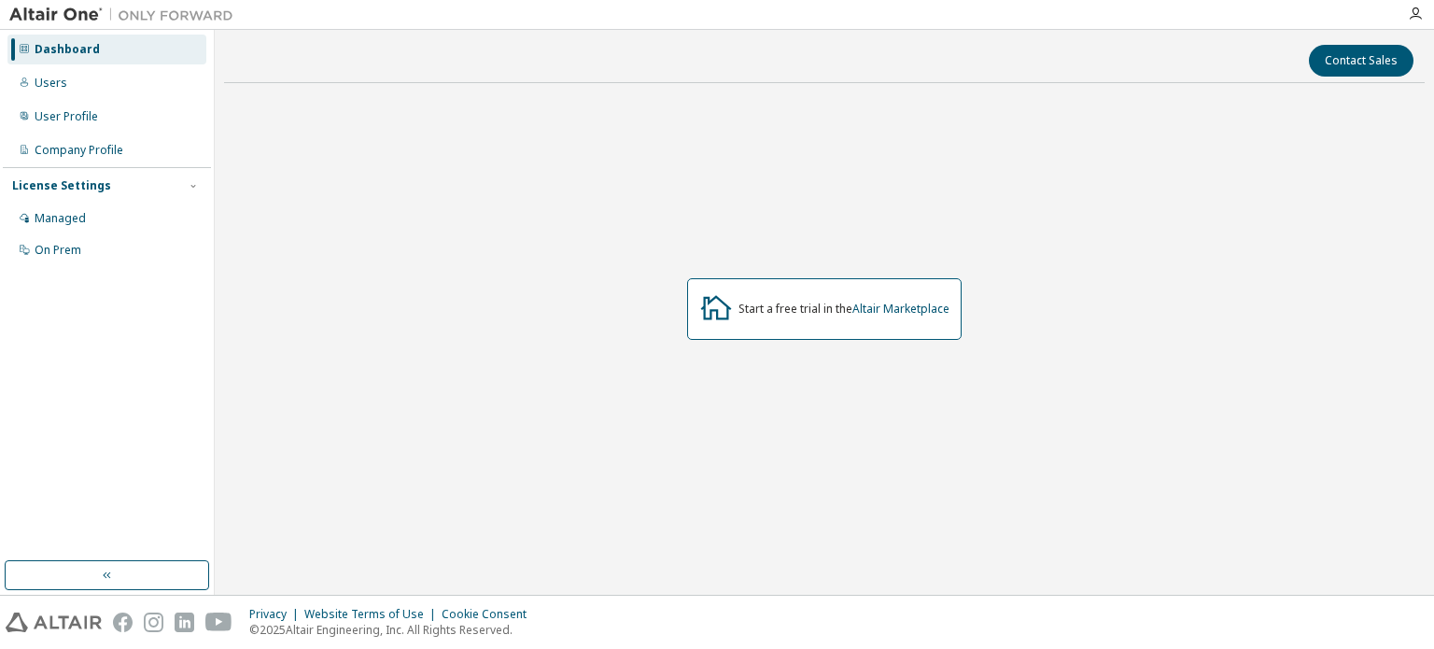
click at [769, 316] on div "Start a free trial in the Altair Marketplace" at bounding box center [843, 309] width 211 height 15
click at [712, 311] on icon at bounding box center [716, 307] width 34 height 34
drag, startPoint x: 712, startPoint y: 311, endPoint x: 868, endPoint y: 309, distance: 155.9
click at [868, 309] on div "Start a free trial in the Altair Marketplace" at bounding box center [824, 309] width 274 height 62
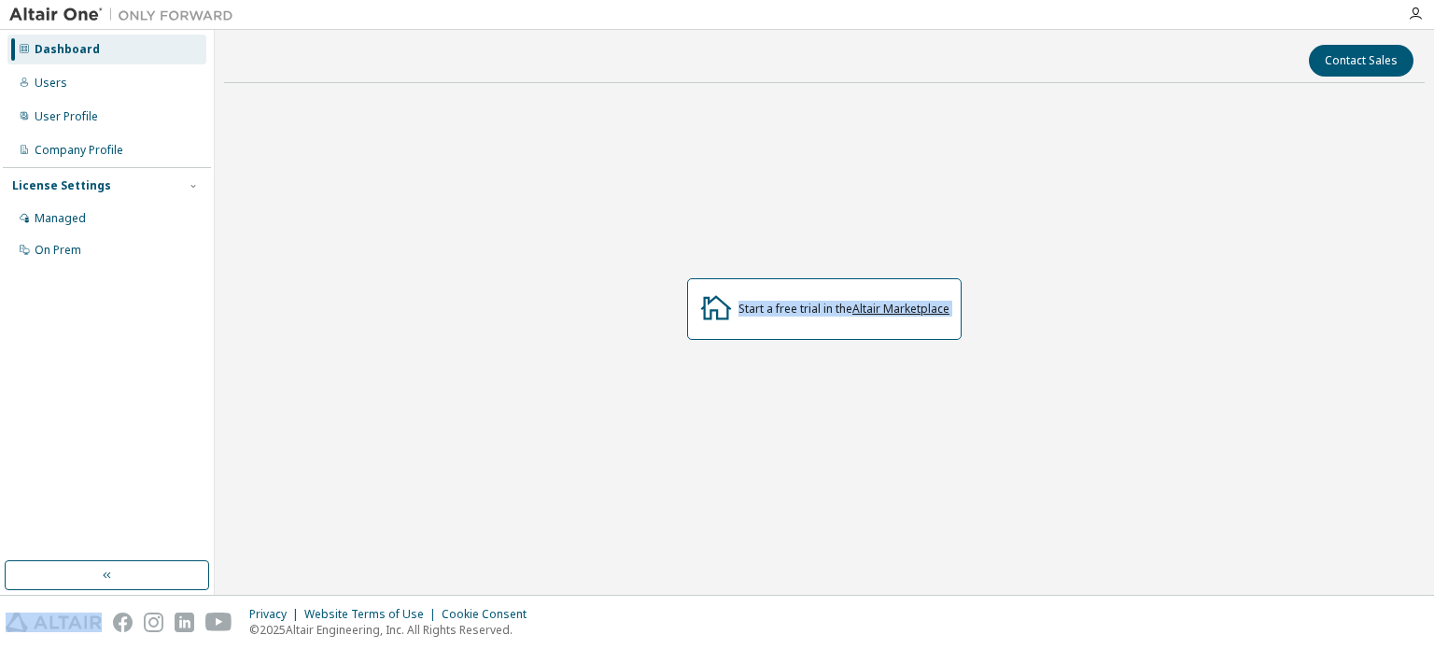
click at [868, 309] on link "Altair Marketplace" at bounding box center [900, 309] width 97 height 16
